Goal: Task Accomplishment & Management: Use online tool/utility

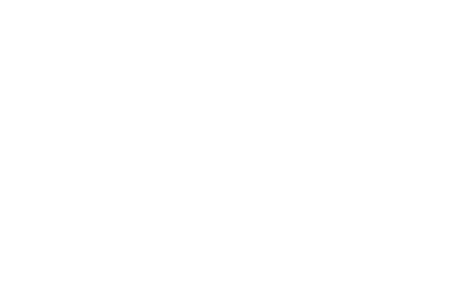
select select "Song"
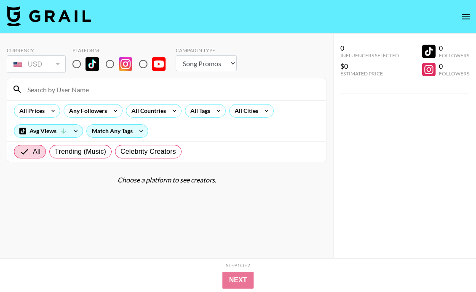
click at [86, 90] on input at bounding box center [171, 88] width 298 height 13
paste input "@_demilano"
type input "@_demilano"
click at [82, 67] on input "radio" at bounding box center [77, 64] width 18 height 18
radio input "true"
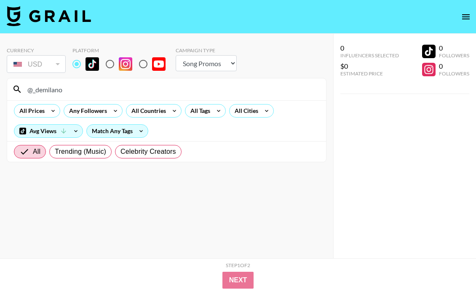
drag, startPoint x: 66, startPoint y: 89, endPoint x: -4, endPoint y: 88, distance: 69.5
click at [0, 88] on html "Currency USD USD ​ Platform Campaign Type Choose Type... Song Promos Brand Prom…" at bounding box center [238, 162] width 476 height 325
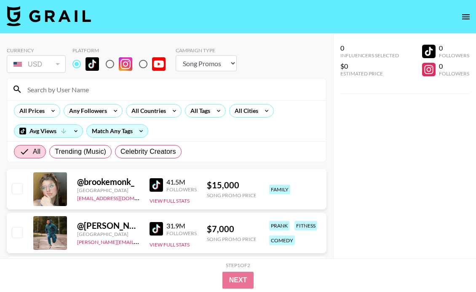
paste input "@_demilano"
type input "@_demilano"
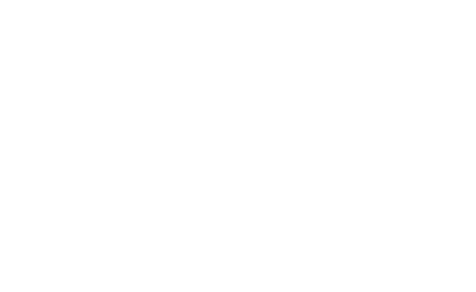
select select "Song"
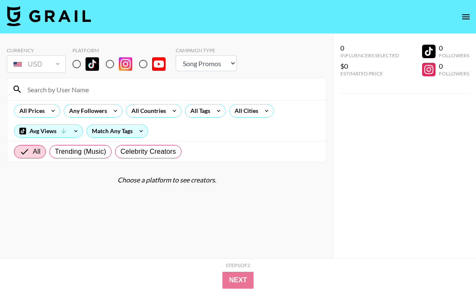
click at [69, 67] on input "radio" at bounding box center [77, 64] width 18 height 18
radio input "true"
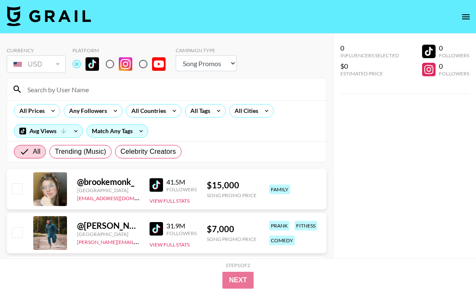
click at [92, 88] on input at bounding box center [171, 88] width 298 height 13
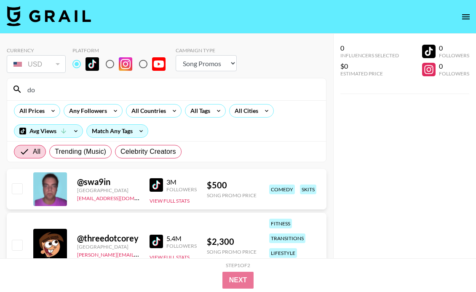
type input "d"
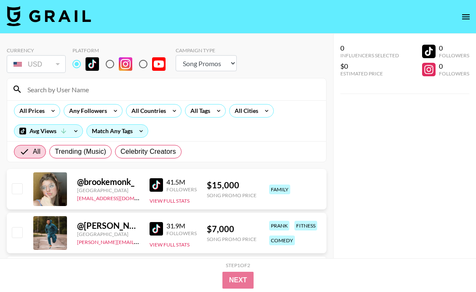
paste input "bryerfitness"
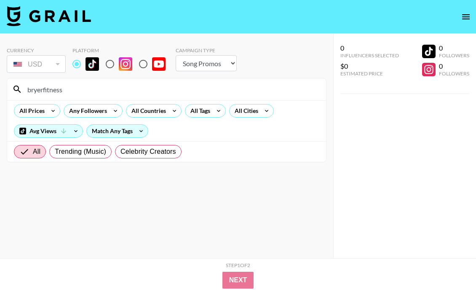
type input "bryerfitness"
